Goal: Task Accomplishment & Management: Manage account settings

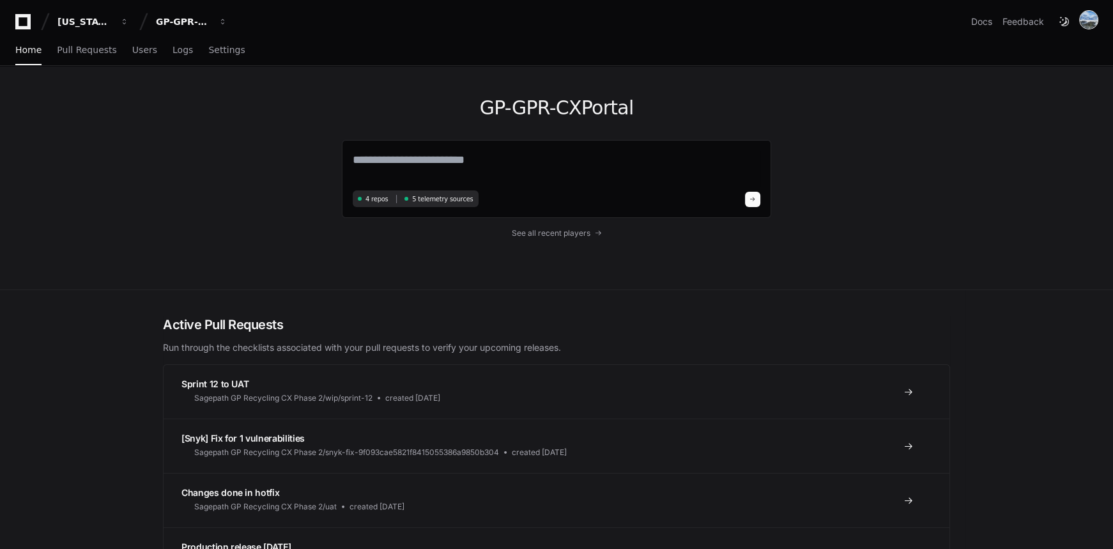
click at [1093, 20] on img at bounding box center [1088, 20] width 18 height 18
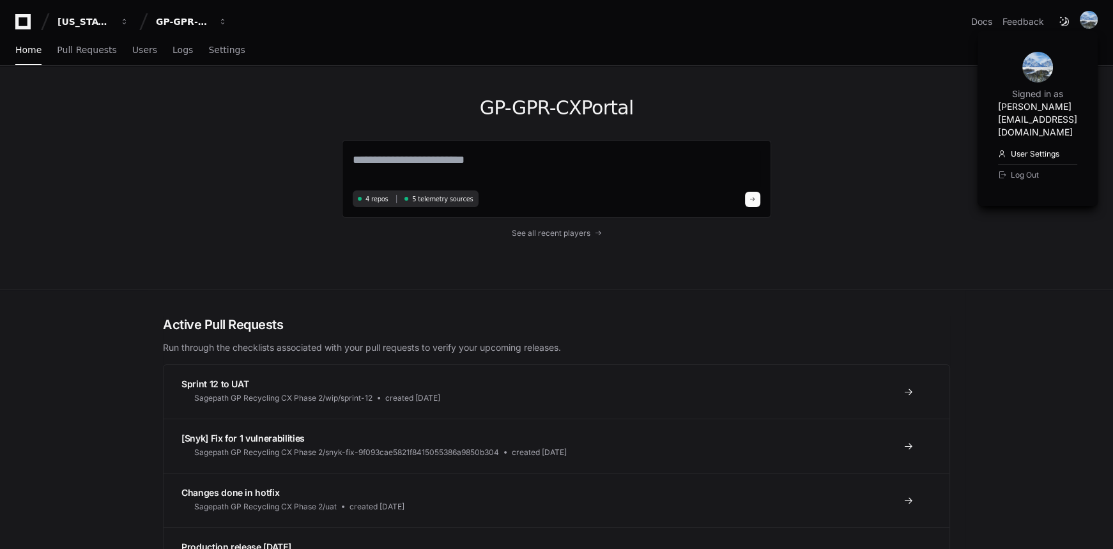
click at [998, 144] on link "User Settings" at bounding box center [1037, 154] width 79 height 20
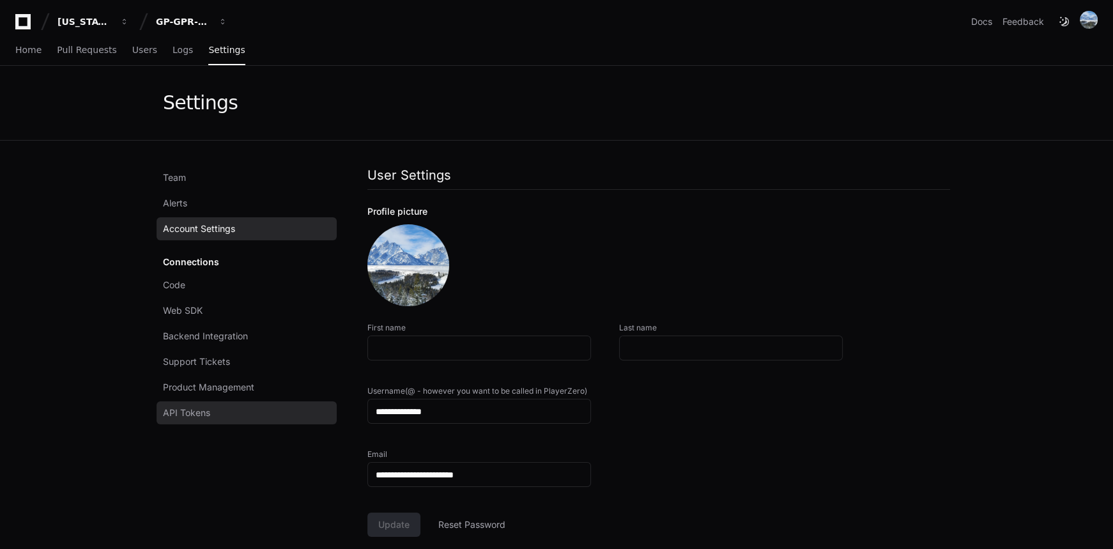
click at [187, 407] on span "API Tokens" at bounding box center [186, 412] width 47 height 13
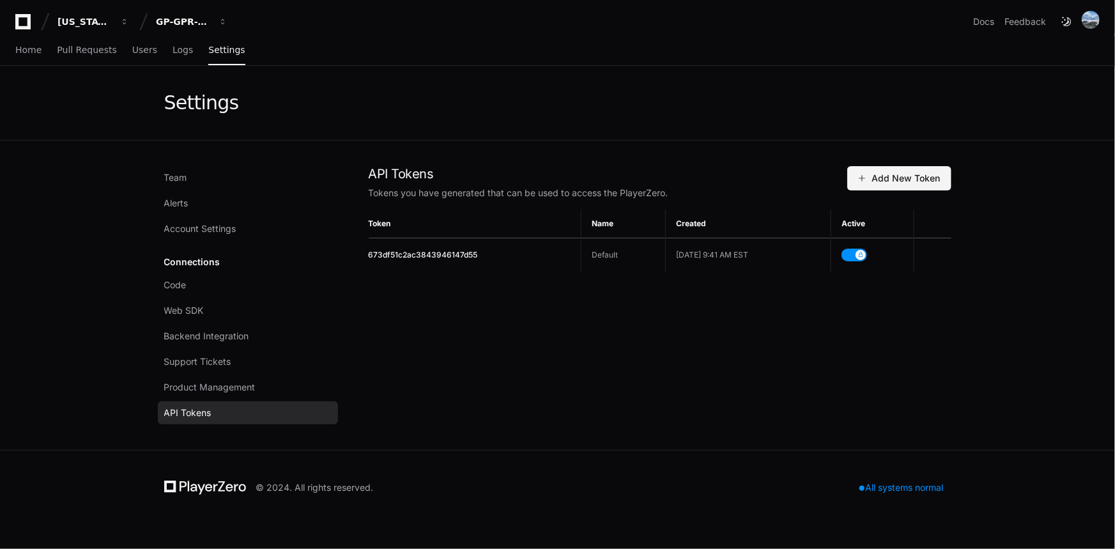
click at [876, 174] on span "Add New Token" at bounding box center [899, 178] width 82 height 13
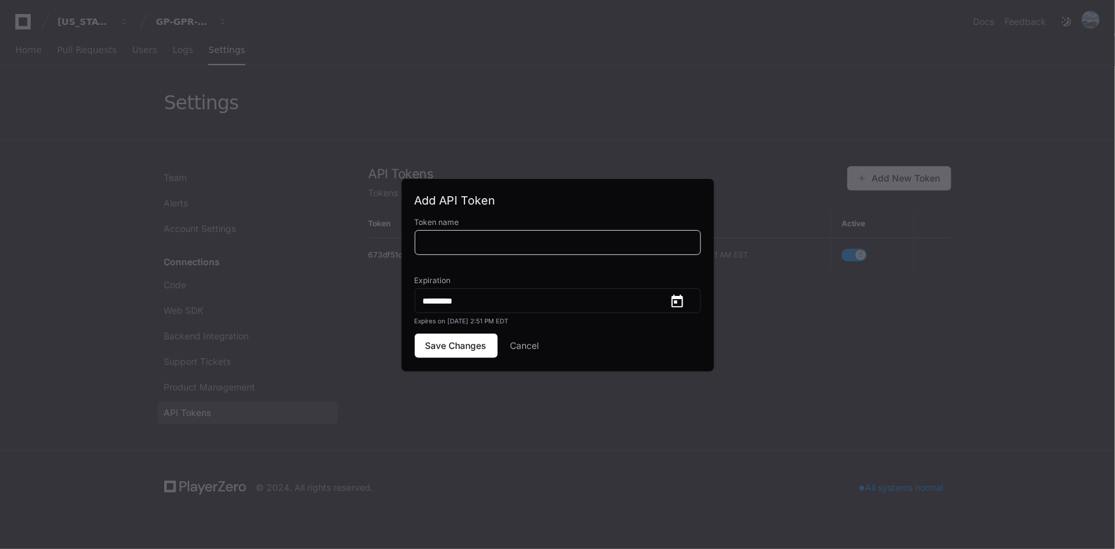
click at [466, 237] on input at bounding box center [558, 242] width 270 height 13
type input "*"
type input "*********"
click at [452, 345] on span "Save Changes" at bounding box center [455, 345] width 61 height 13
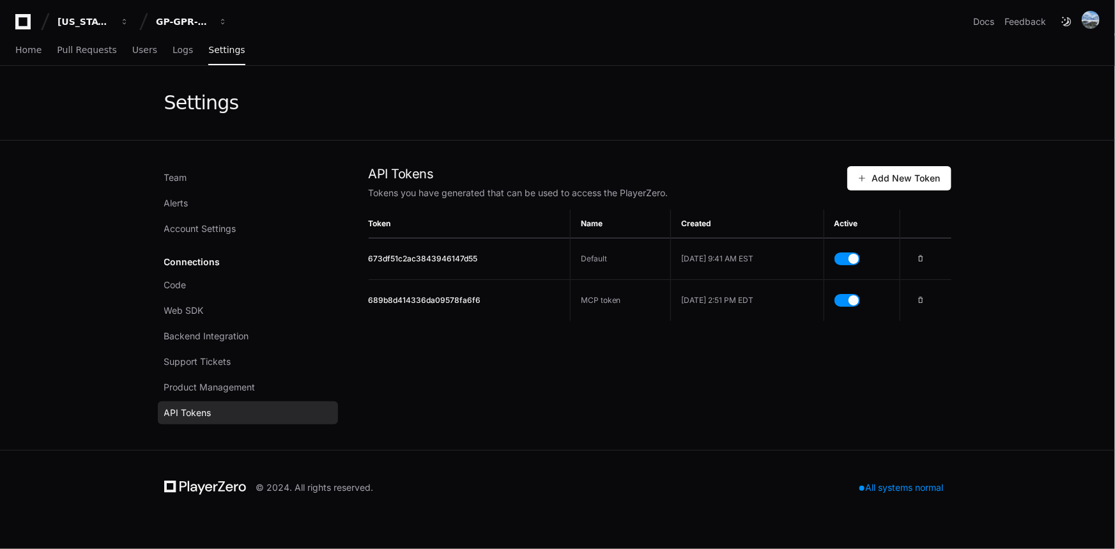
drag, startPoint x: 489, startPoint y: 298, endPoint x: 368, endPoint y: 304, distance: 121.5
click at [369, 304] on td "689b8d414336da09578fa6f6" at bounding box center [470, 301] width 202 height 42
copy span "689b8d414336da09578fa6f6"
